Goal: Obtain resource: Download file/media

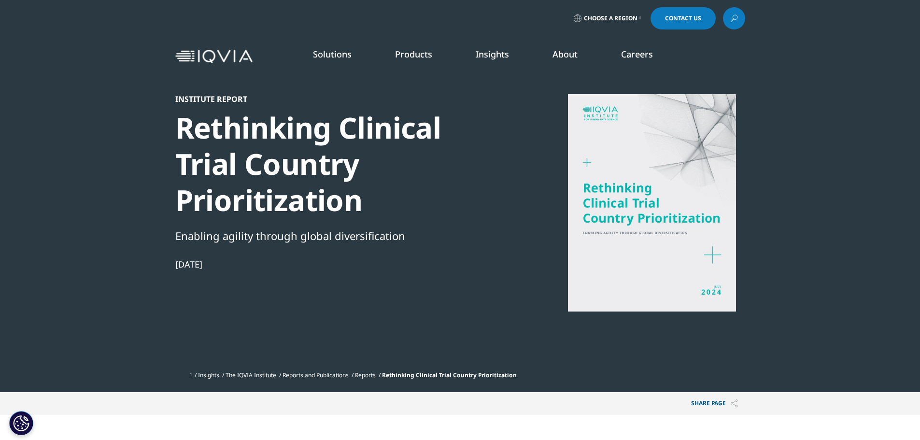
scroll to position [534, 570]
click at [711, 254] on div at bounding box center [652, 202] width 187 height 217
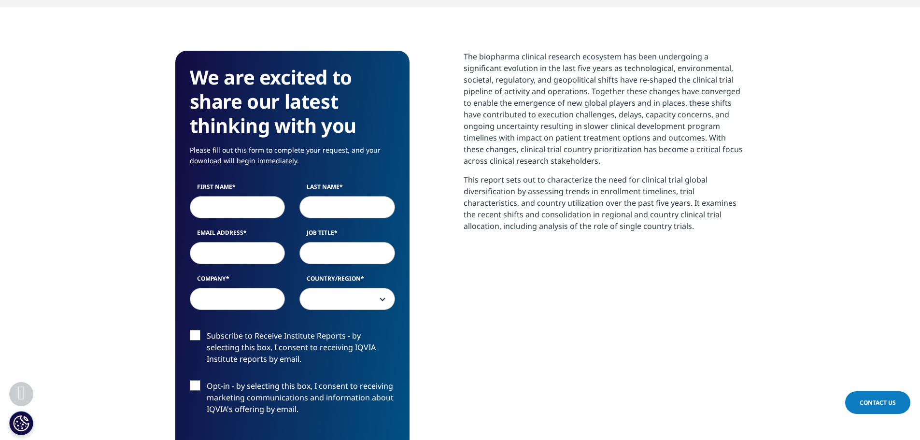
scroll to position [413, 0]
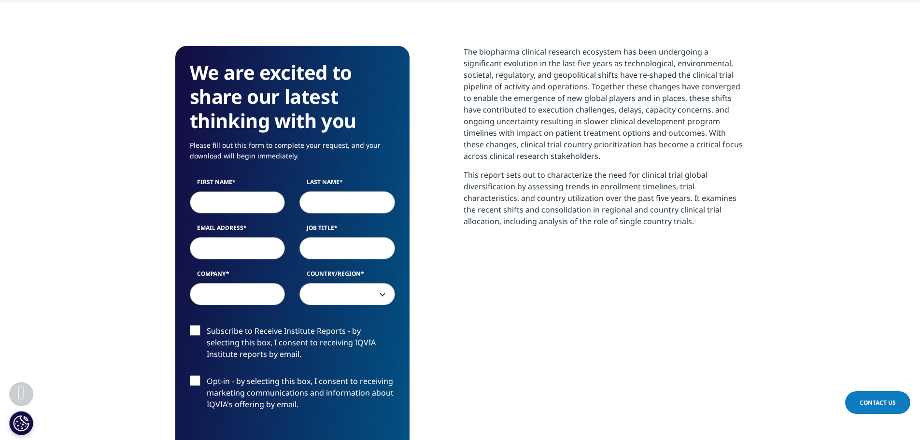
click at [244, 201] on input "First Name" at bounding box center [238, 202] width 96 height 22
type input "Yoanni"
type input "MATSAKIS"
type input "[EMAIL_ADDRESS][DOMAIN_NAME]"
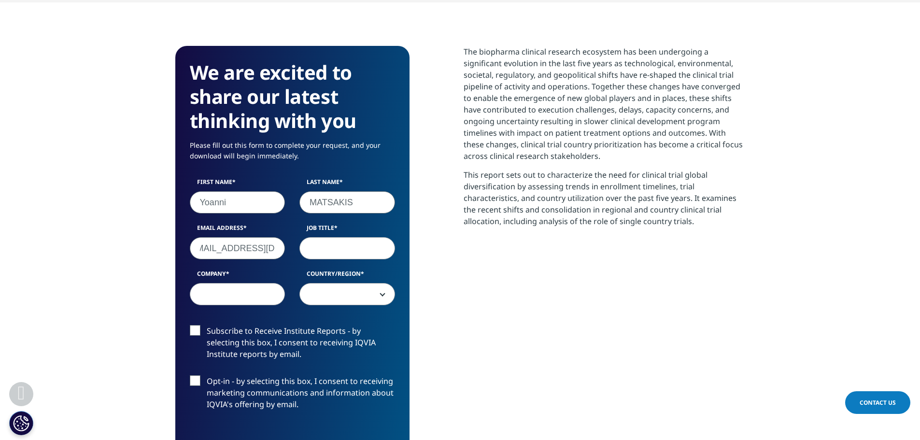
scroll to position [0, 0]
type input "President"
click at [229, 296] on input "Company" at bounding box center [238, 294] width 96 height 22
type input "F"
type input "AFCROs"
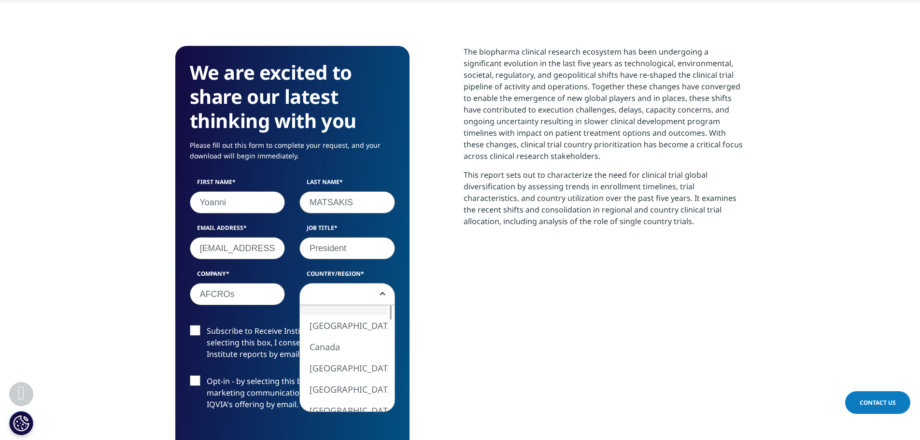
click at [329, 298] on span at bounding box center [347, 295] width 95 height 22
select select "France"
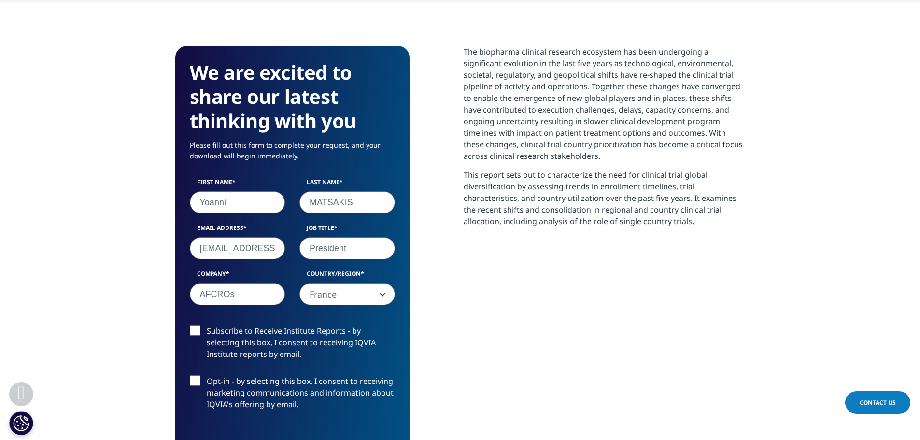
click at [195, 326] on label "Subscribe to Receive Institute Reports - by selecting this box, I consent to re…" at bounding box center [292, 345] width 205 height 40
click at [207, 325] on input "Subscribe to Receive Institute Reports - by selecting this box, I consent to re…" at bounding box center [207, 325] width 0 height 0
click at [196, 377] on label "Opt-in - by selecting this box, I consent to receiving marketing communications…" at bounding box center [292, 395] width 205 height 40
click at [207, 375] on input "Opt-in - by selecting this box, I consent to receiving marketing communications…" at bounding box center [207, 375] width 0 height 0
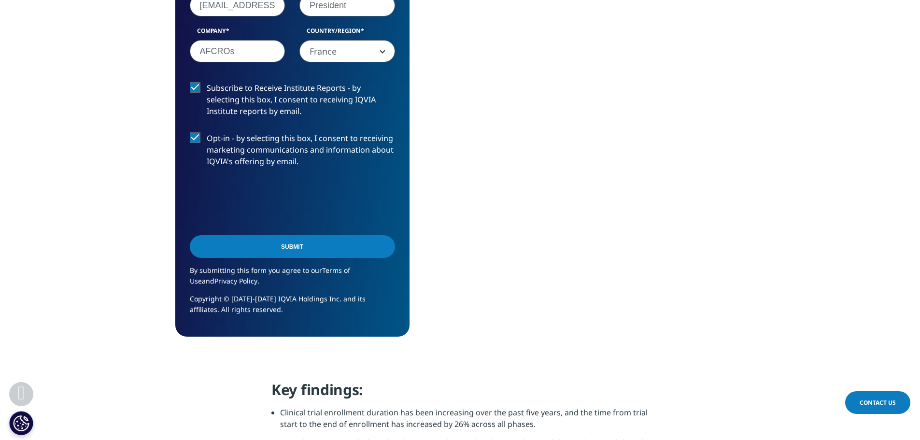
scroll to position [675, 0]
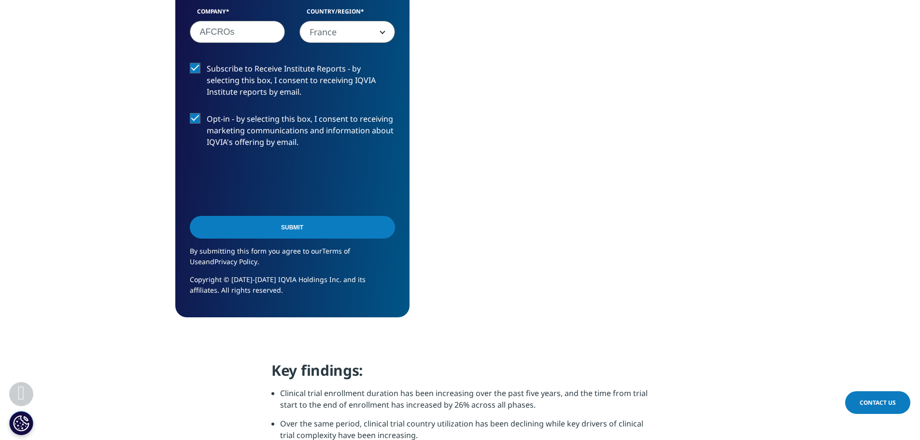
click at [287, 225] on input "Submit" at bounding box center [292, 227] width 205 height 23
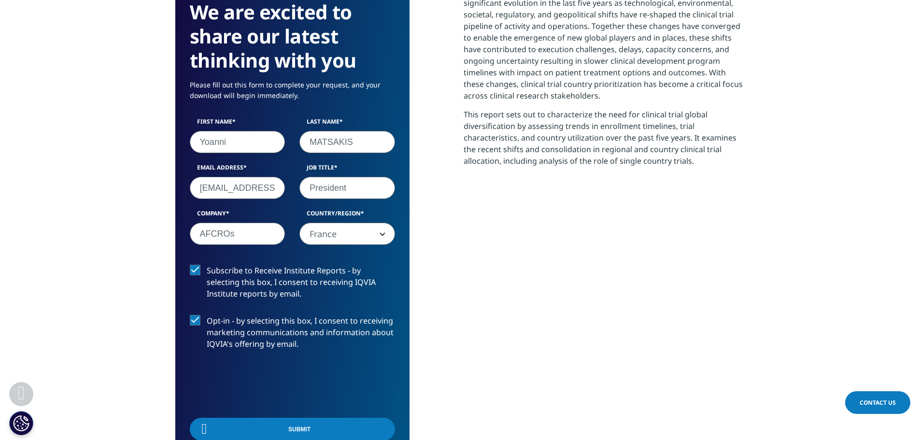
scroll to position [213, 570]
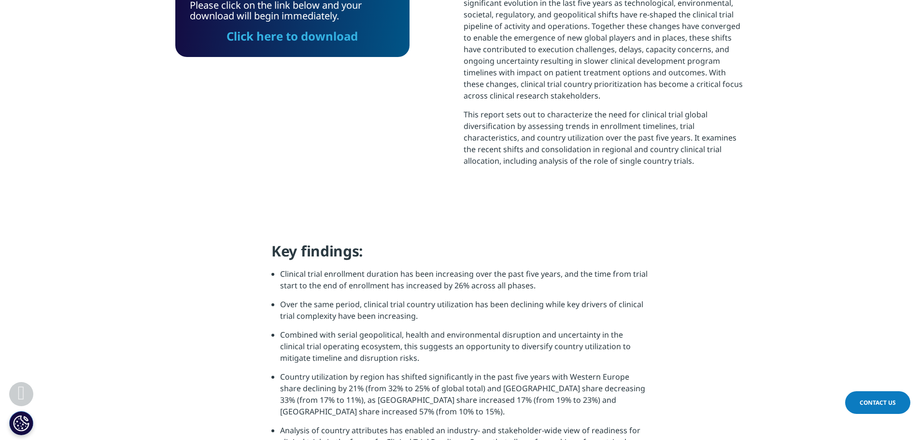
click at [300, 38] on link "Click here to download" at bounding box center [292, 36] width 131 height 16
